Goal: Find specific page/section: Find specific page/section

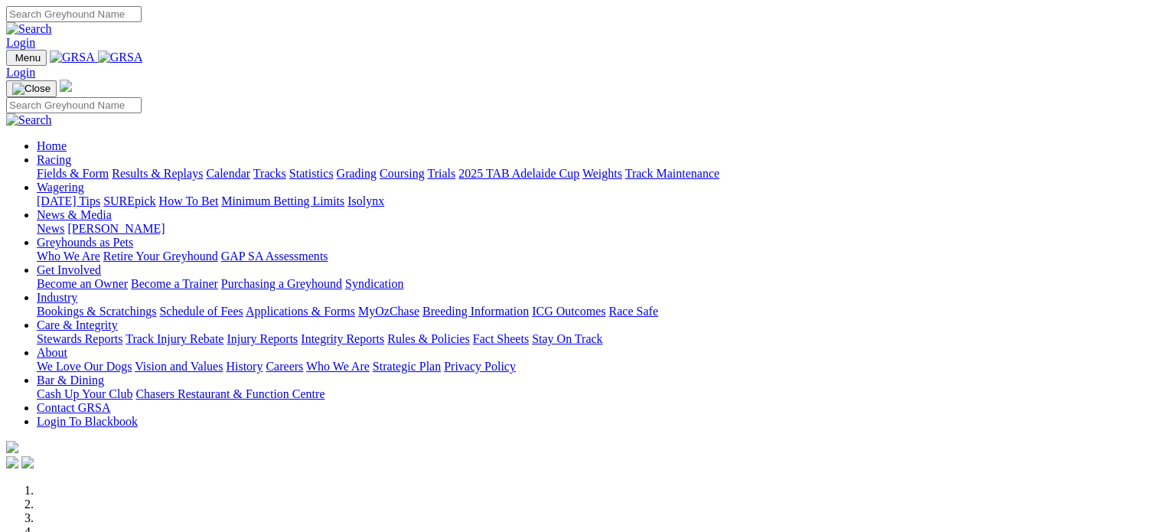
click at [35, 36] on link "Login" at bounding box center [20, 42] width 29 height 13
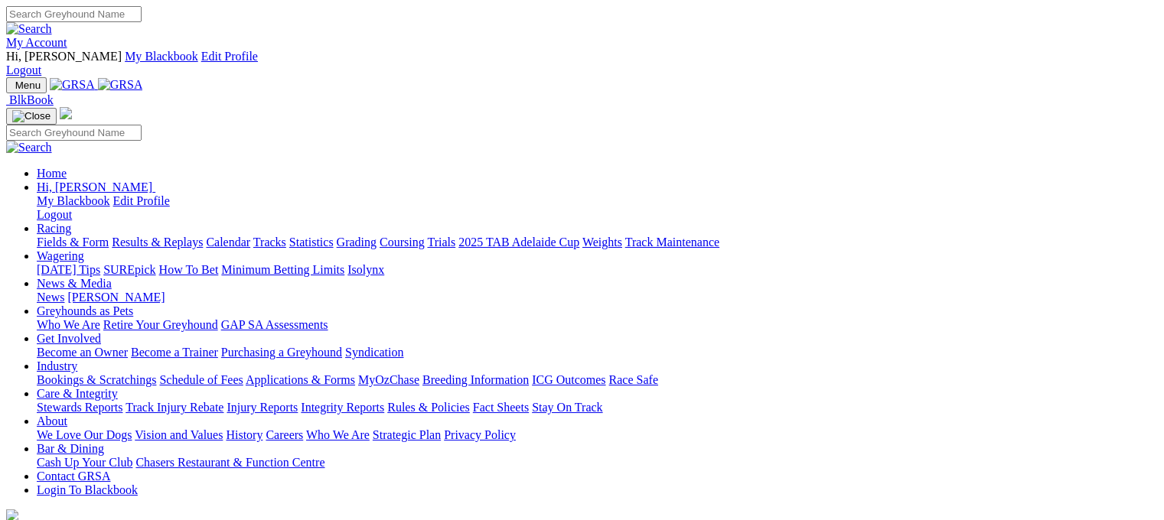
click at [71, 222] on link "Racing" at bounding box center [54, 228] width 34 height 13
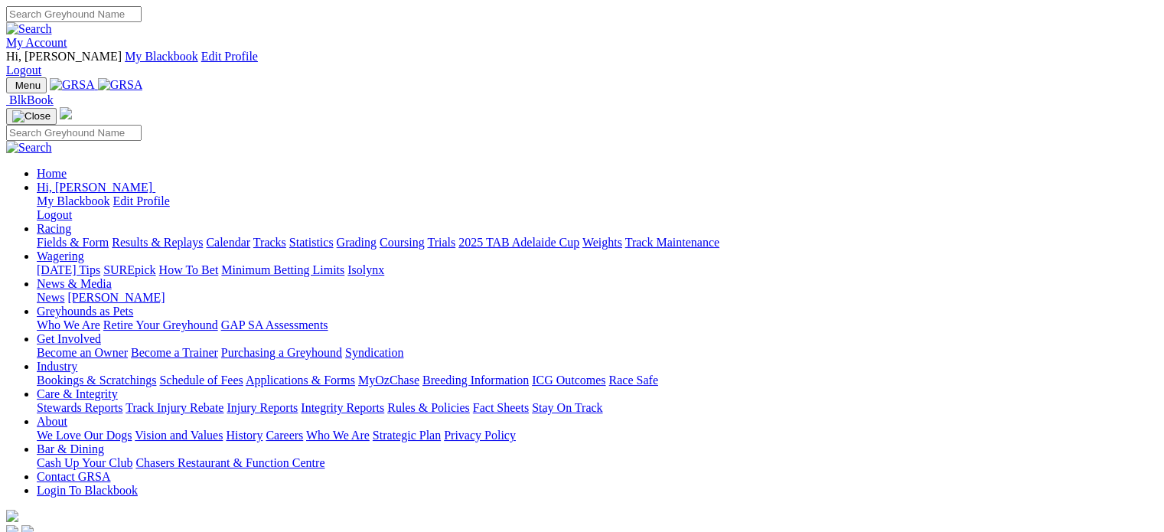
click at [71, 222] on link "Racing" at bounding box center [54, 228] width 34 height 13
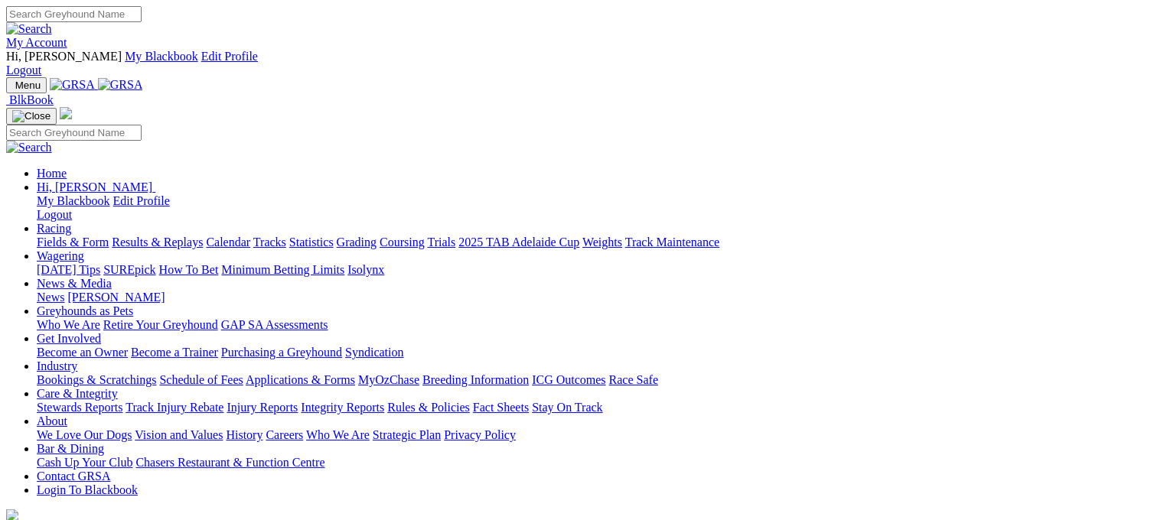
click at [250, 236] on link "Calendar" at bounding box center [228, 242] width 44 height 13
